Goal: Information Seeking & Learning: Learn about a topic

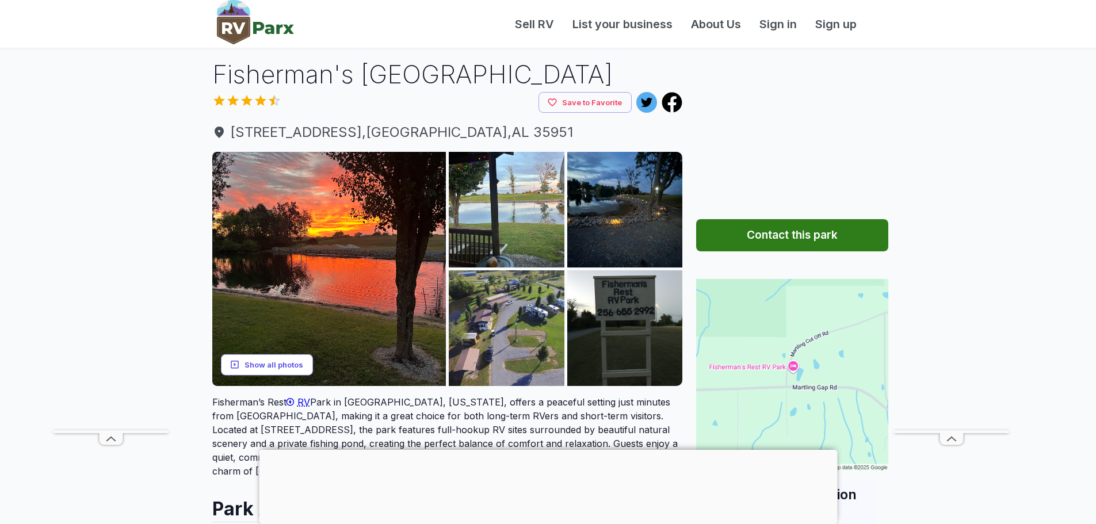
click at [286, 368] on button "Show all photos" at bounding box center [267, 364] width 92 height 21
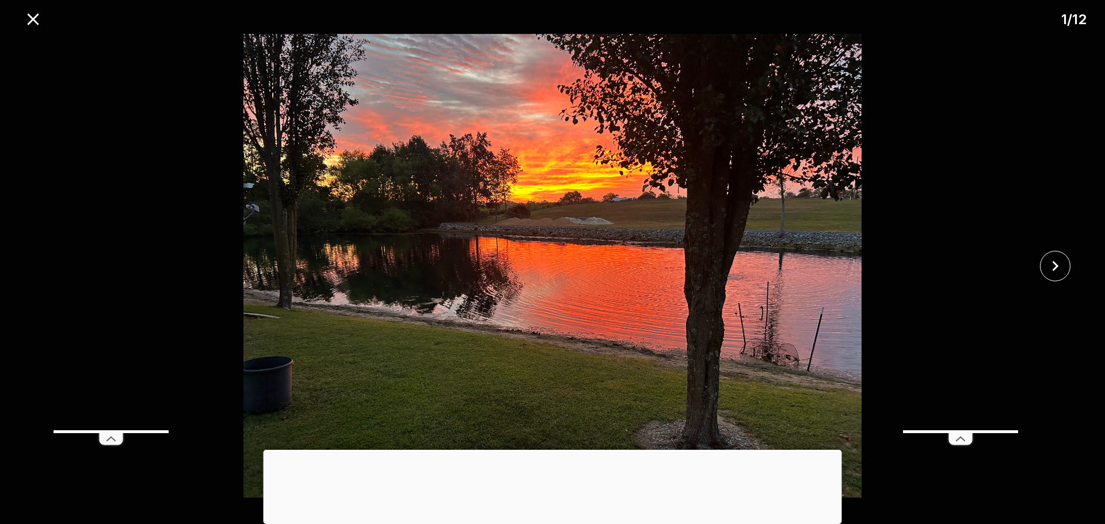
click at [551, 450] on div at bounding box center [552, 450] width 578 height 0
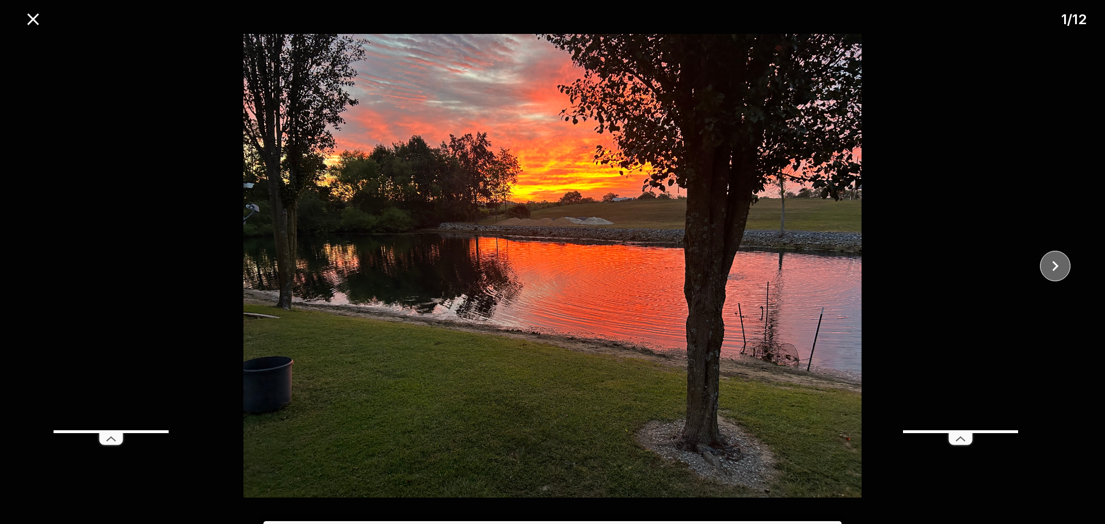
click at [1053, 265] on icon "close" at bounding box center [1055, 266] width 20 height 20
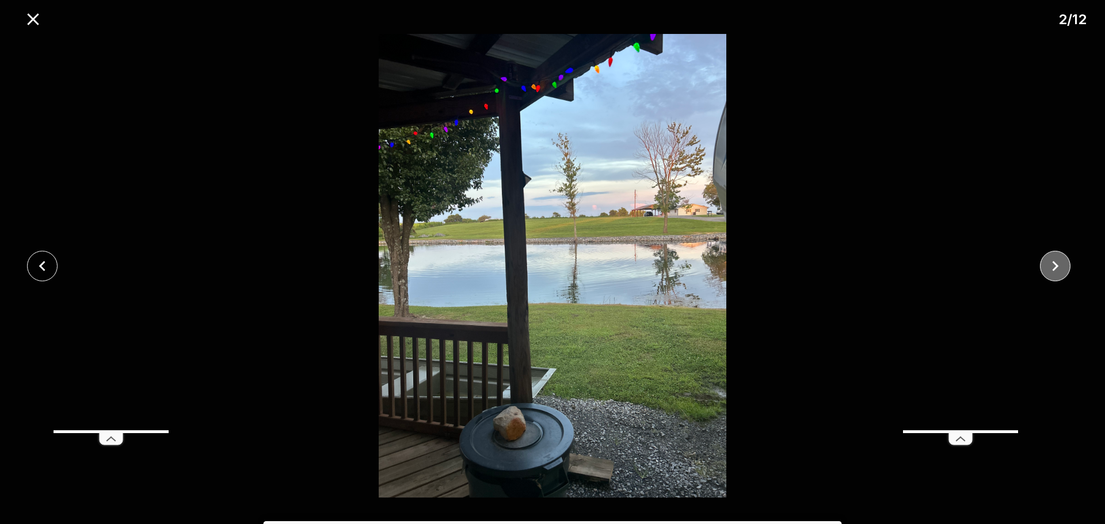
click at [1053, 265] on icon "close" at bounding box center [1055, 266] width 20 height 20
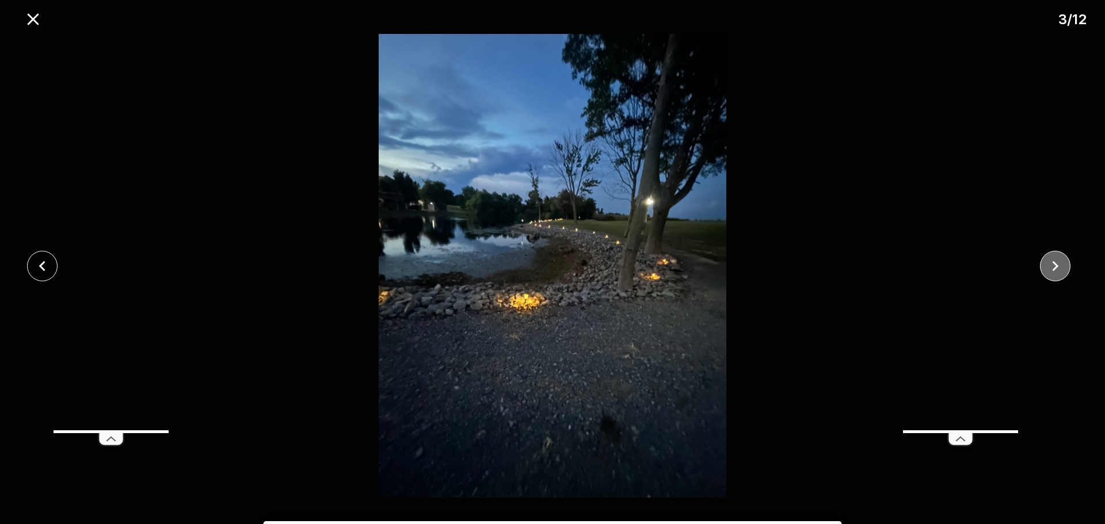
click at [1053, 265] on icon "close" at bounding box center [1055, 266] width 20 height 20
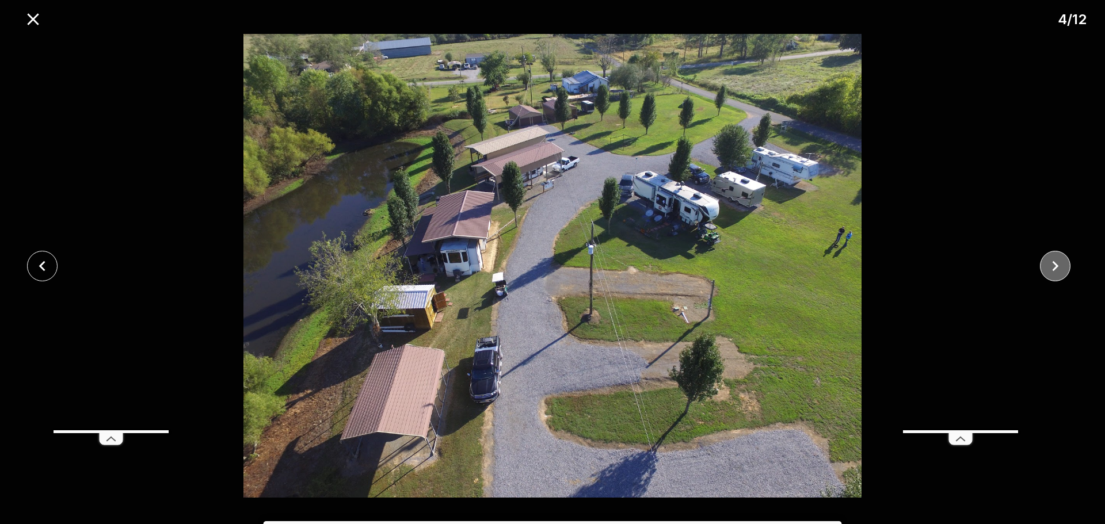
click at [1053, 265] on icon "close" at bounding box center [1055, 266] width 20 height 20
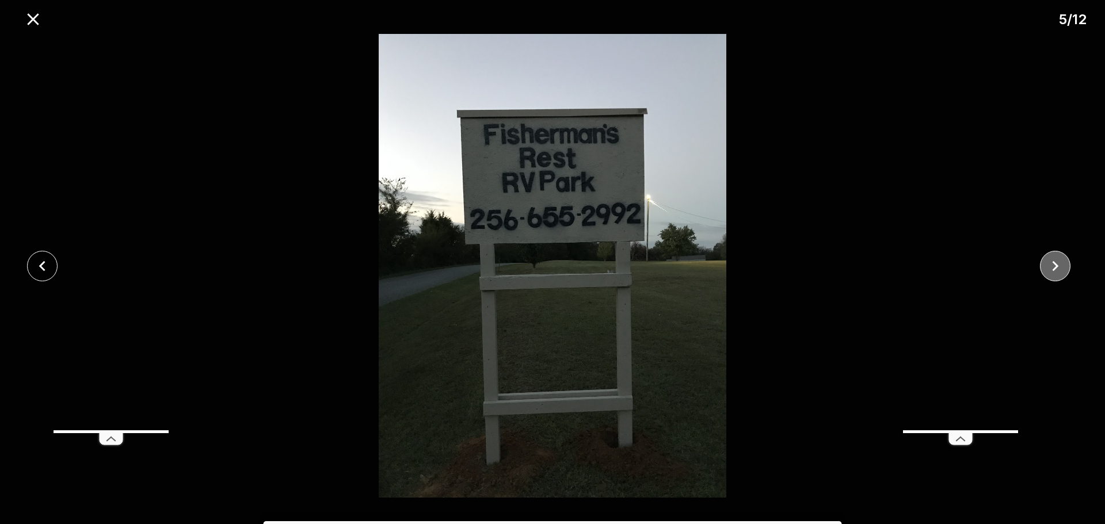
click at [1053, 265] on icon "close" at bounding box center [1055, 266] width 20 height 20
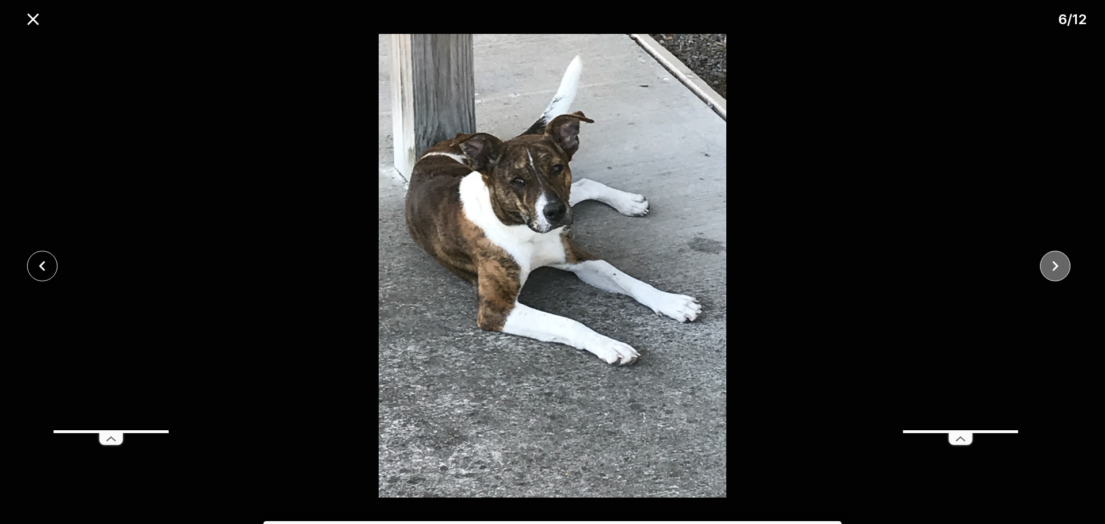
click at [1053, 265] on icon "close" at bounding box center [1055, 266] width 20 height 20
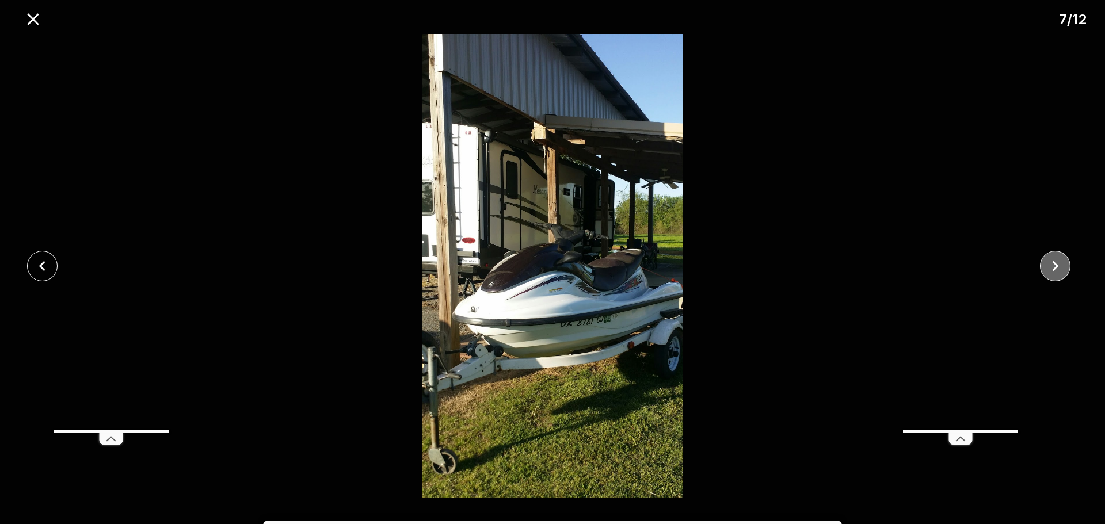
click at [1053, 265] on icon "close" at bounding box center [1055, 266] width 20 height 20
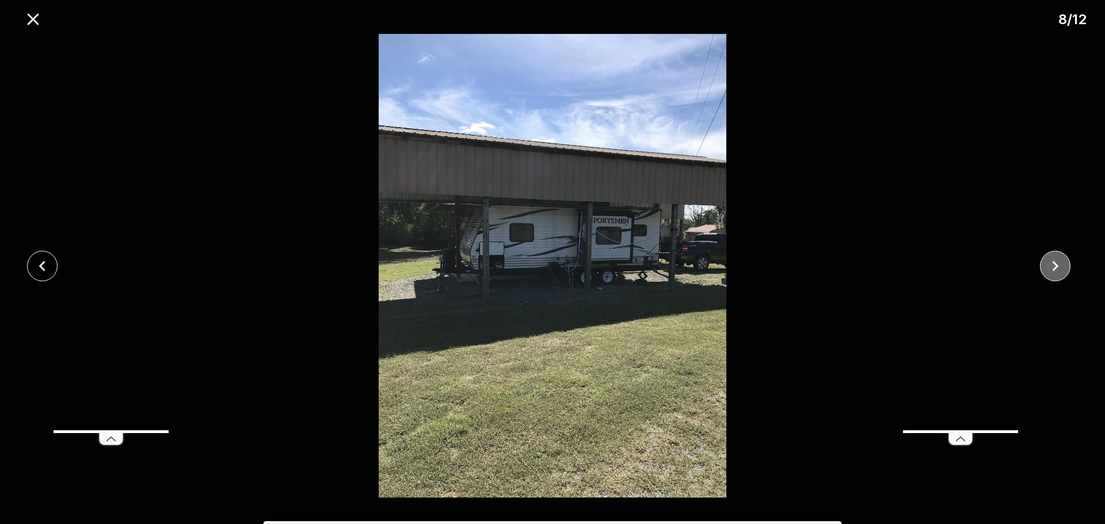
click at [1053, 265] on icon "close" at bounding box center [1055, 266] width 20 height 20
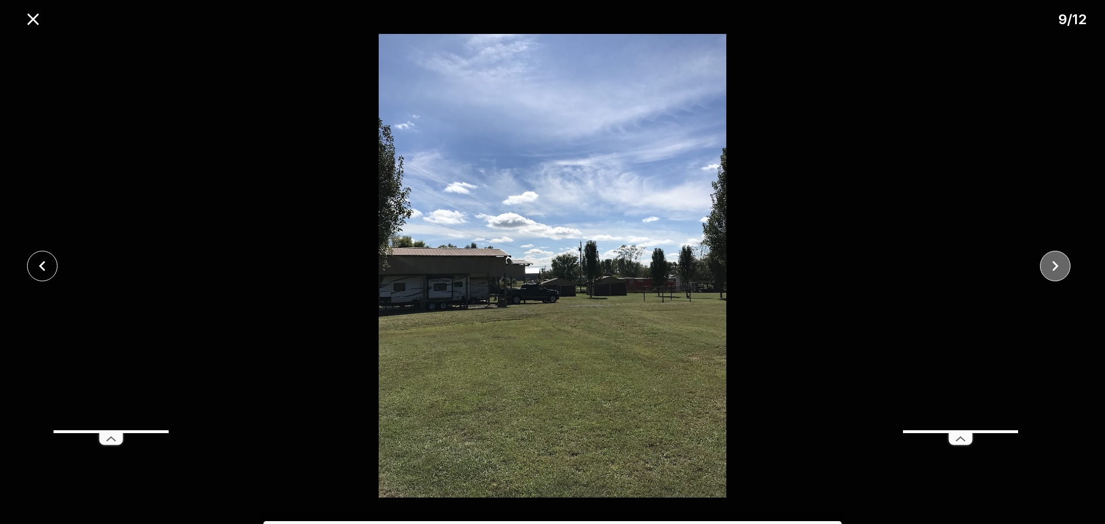
click at [1053, 265] on icon "close" at bounding box center [1055, 266] width 20 height 20
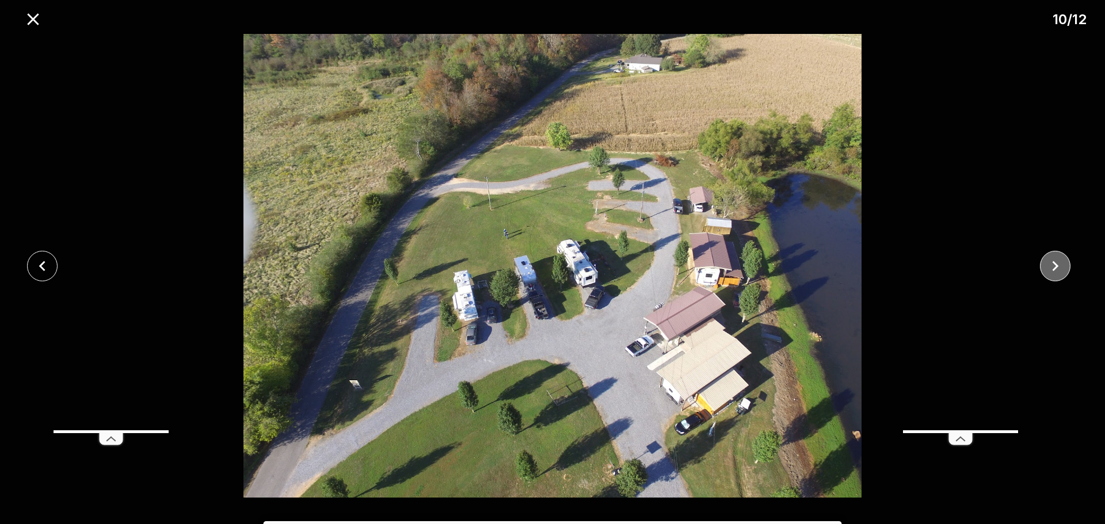
click at [1053, 265] on icon "close" at bounding box center [1055, 266] width 20 height 20
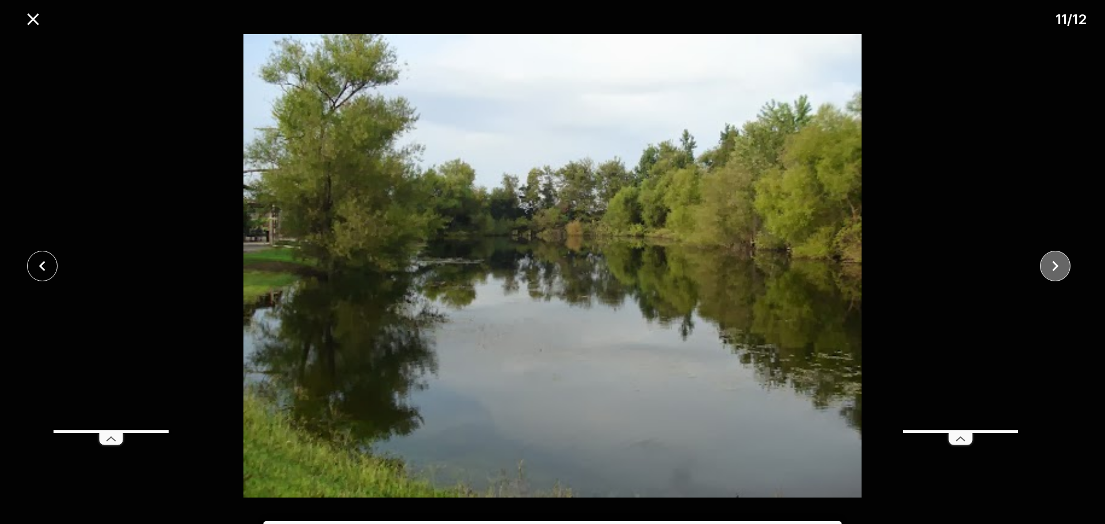
click at [1053, 265] on icon "close" at bounding box center [1055, 266] width 20 height 20
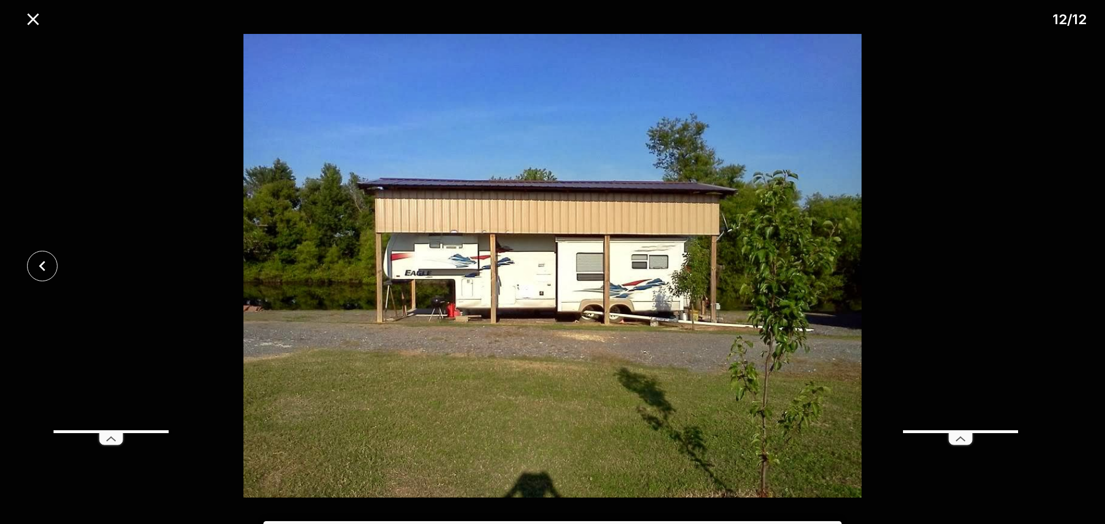
click at [1053, 265] on div at bounding box center [552, 266] width 1105 height 464
click at [36, 24] on icon "close" at bounding box center [33, 19] width 12 height 12
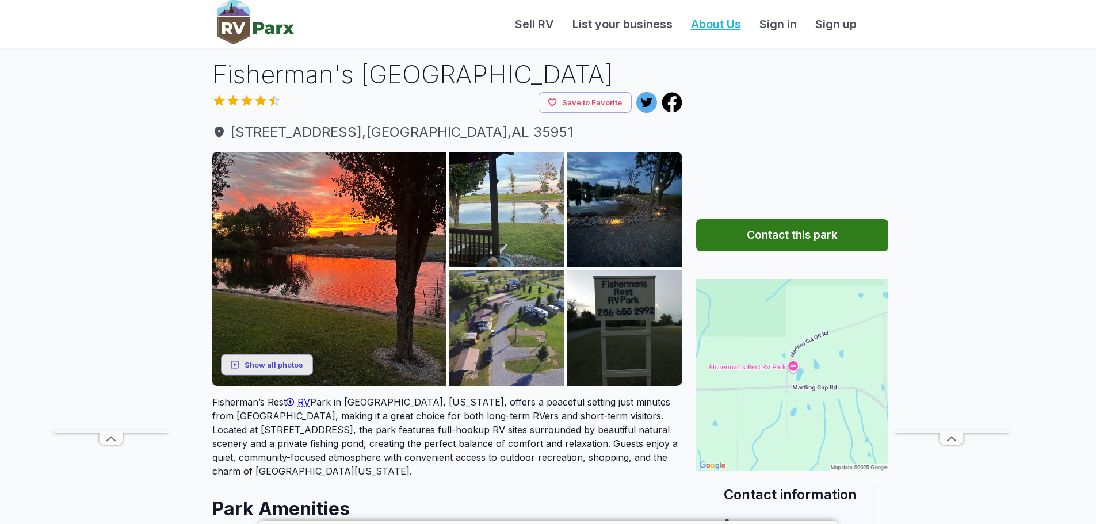
click at [715, 24] on link "About Us" at bounding box center [716, 24] width 68 height 17
